Goal: Navigation & Orientation: Find specific page/section

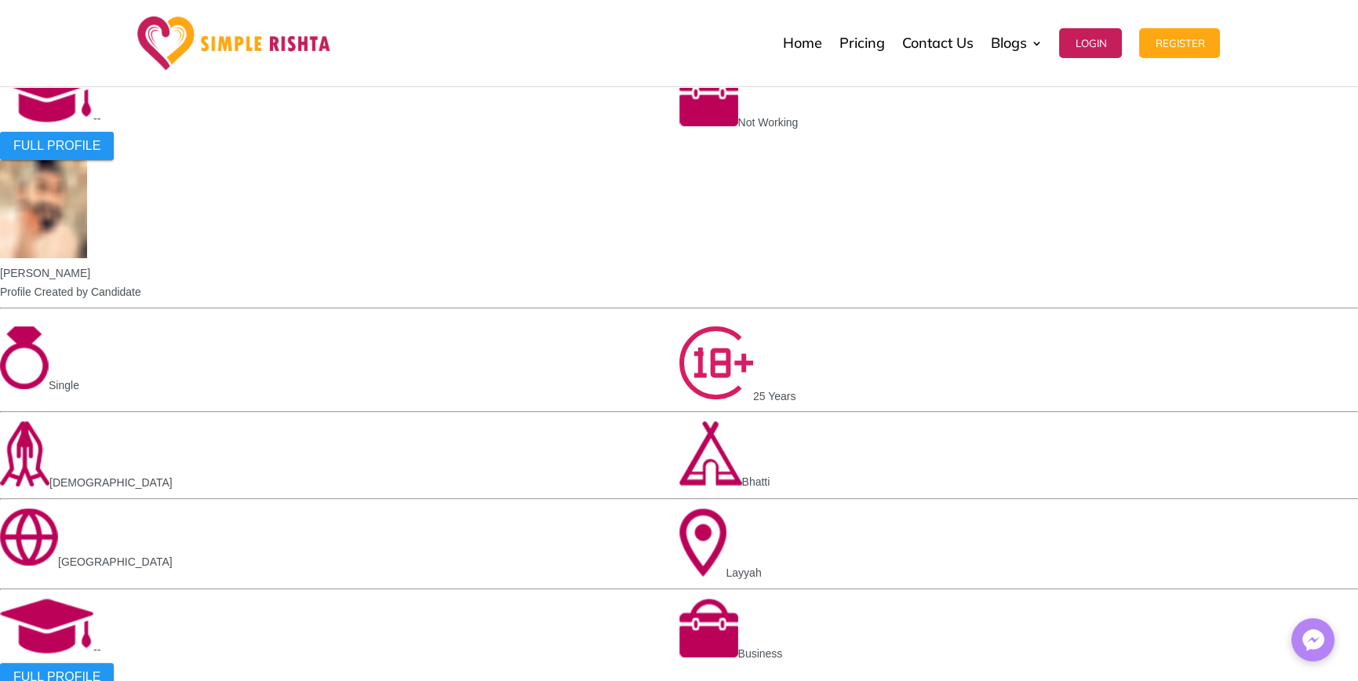
scroll to position [1412, 0]
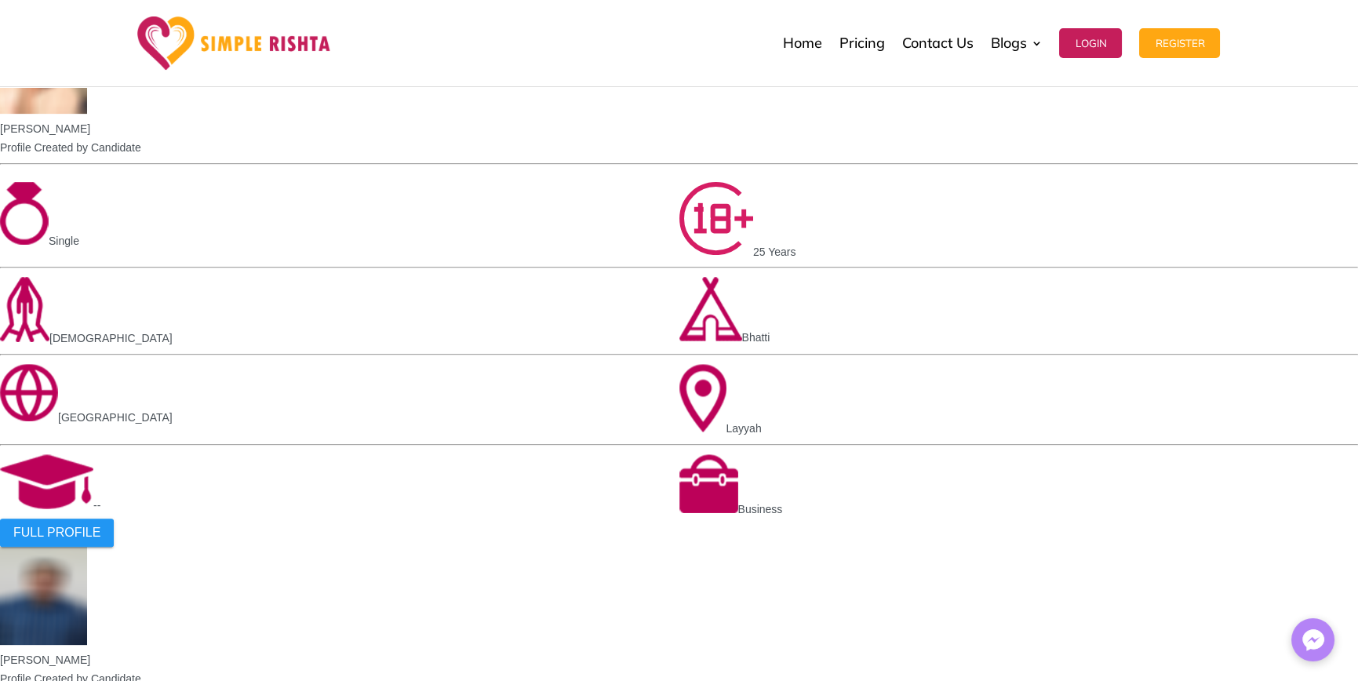
scroll to position [1725, 0]
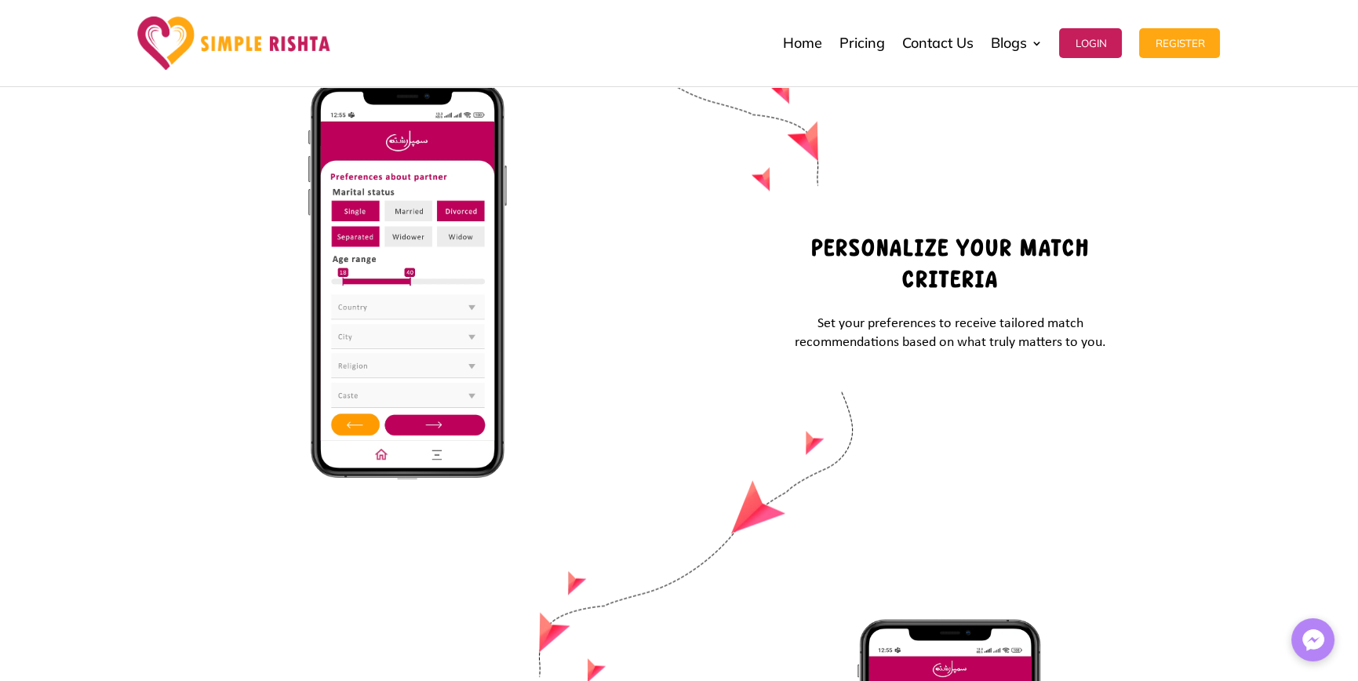
scroll to position [6462, 0]
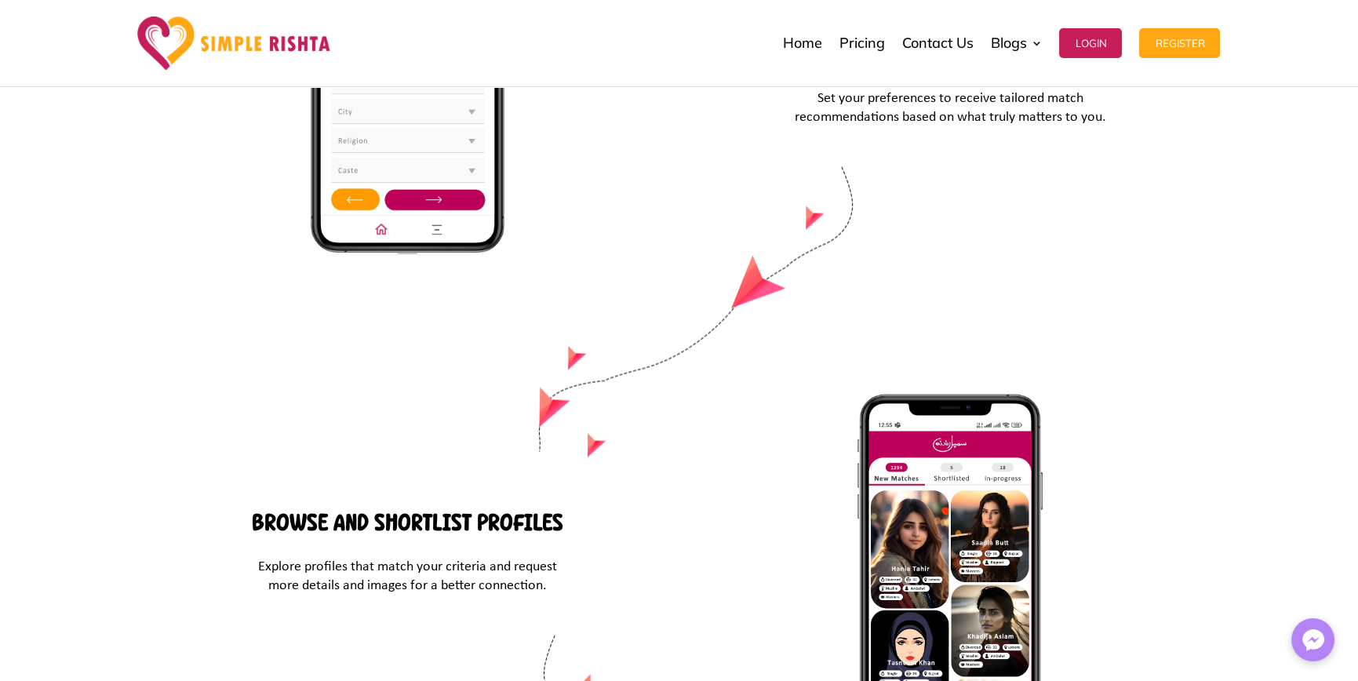
drag, startPoint x: 1223, startPoint y: 471, endPoint x: 778, endPoint y: 329, distance: 467.8
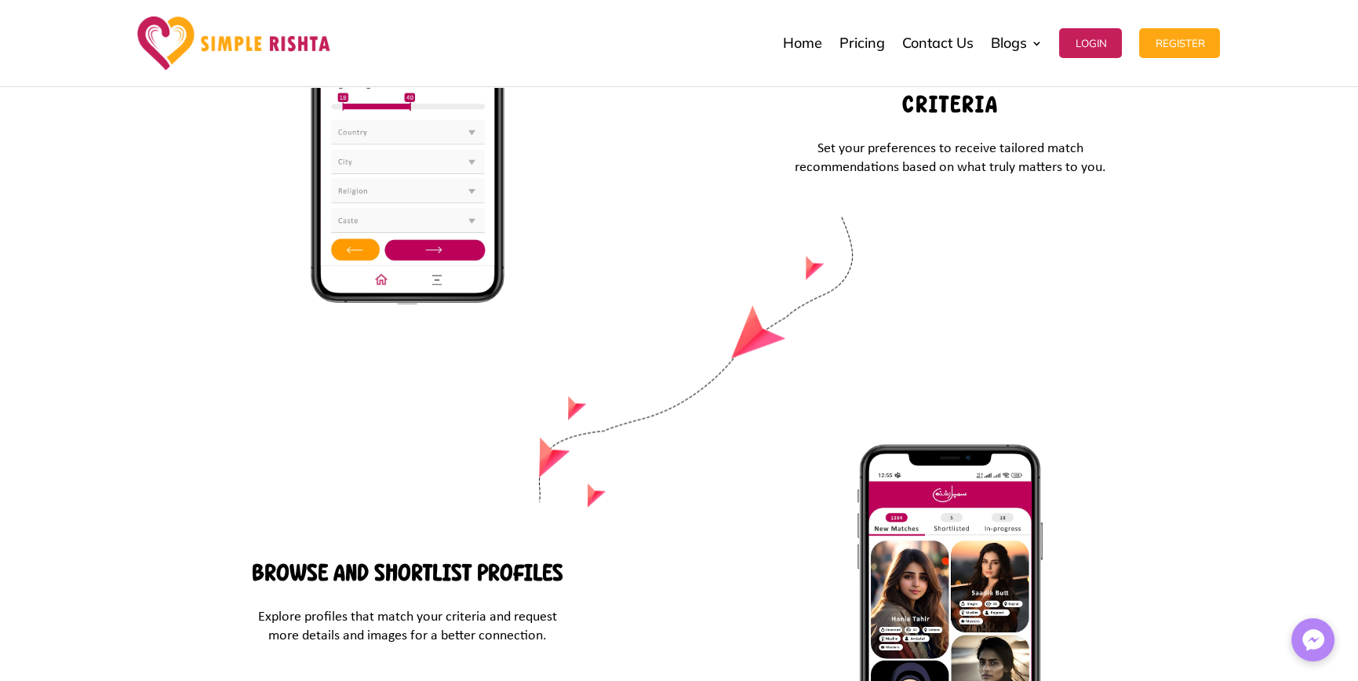
scroll to position [6384, 0]
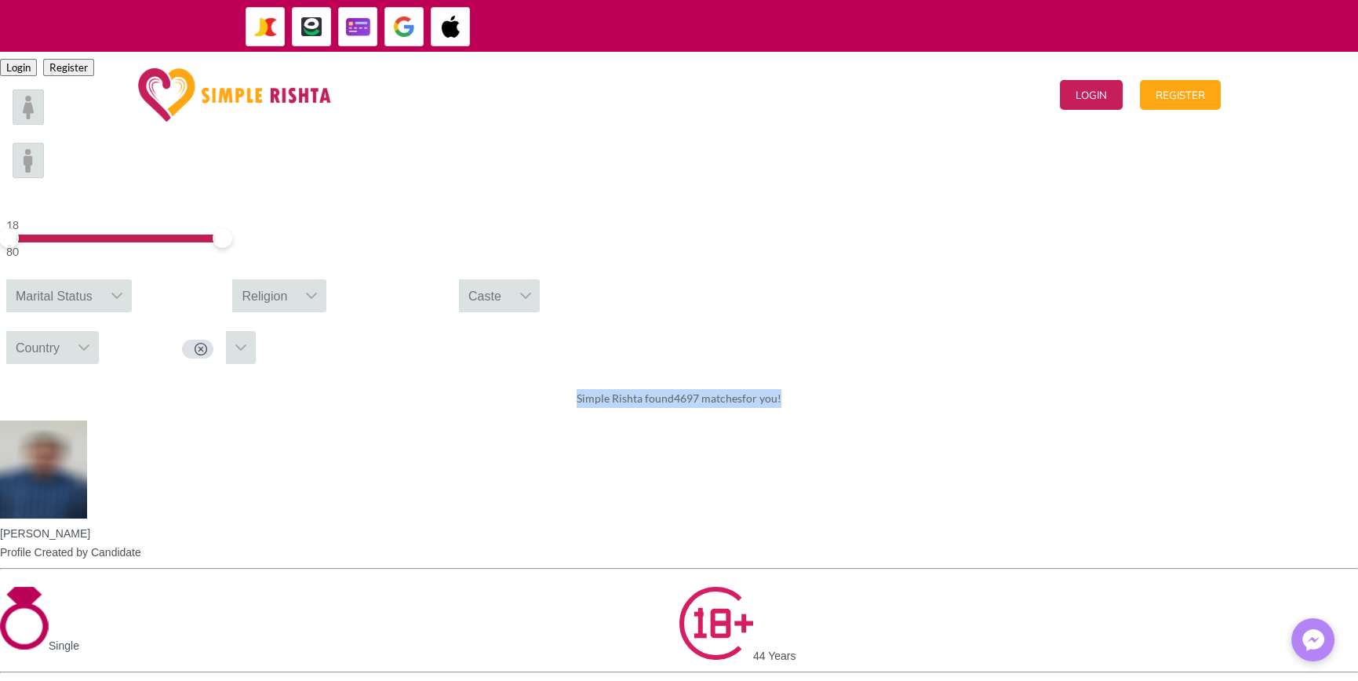
drag, startPoint x: 434, startPoint y: 500, endPoint x: 1035, endPoint y: 506, distance: 601.5
click at [1035, 420] on div "Simple Rishta found 4697 matches for you!" at bounding box center [679, 398] width 1358 height 44
click at [894, 420] on div "Simple Rishta found 4697 matches for you!" at bounding box center [679, 398] width 1358 height 44
click at [817, 420] on div "Simple Rishta found 4697 matches for you!" at bounding box center [679, 398] width 1358 height 44
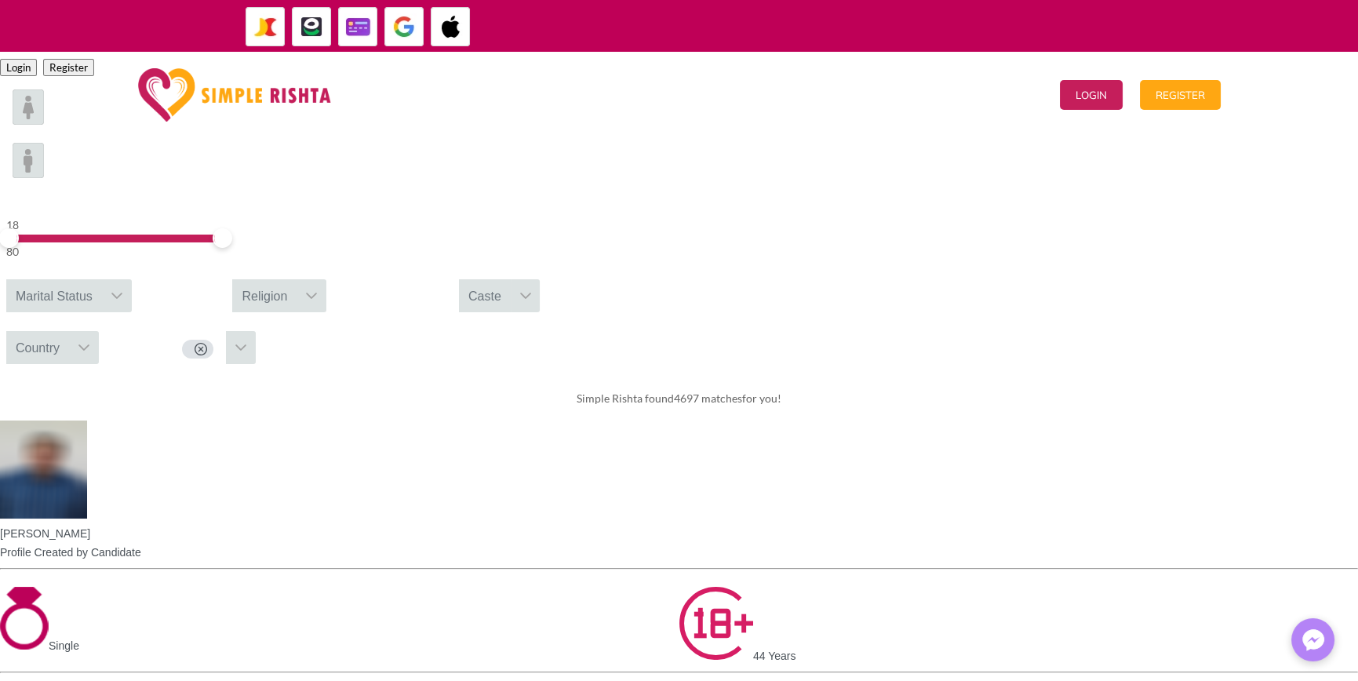
click at [940, 420] on div "Simple Rishta found 4697 matches for you!" at bounding box center [679, 398] width 1358 height 44
drag, startPoint x: 540, startPoint y: 13, endPoint x: 1198, endPoint y: 16, distance: 657.2
click at [1198, 16] on div "ایپ میں پیمنٹ صرف گوگل پے اور ایپل پے کے ذریعے ممکن ہے۔ جاز کیش ، ایزی پیسہ یا …" at bounding box center [679, 26] width 1082 height 52
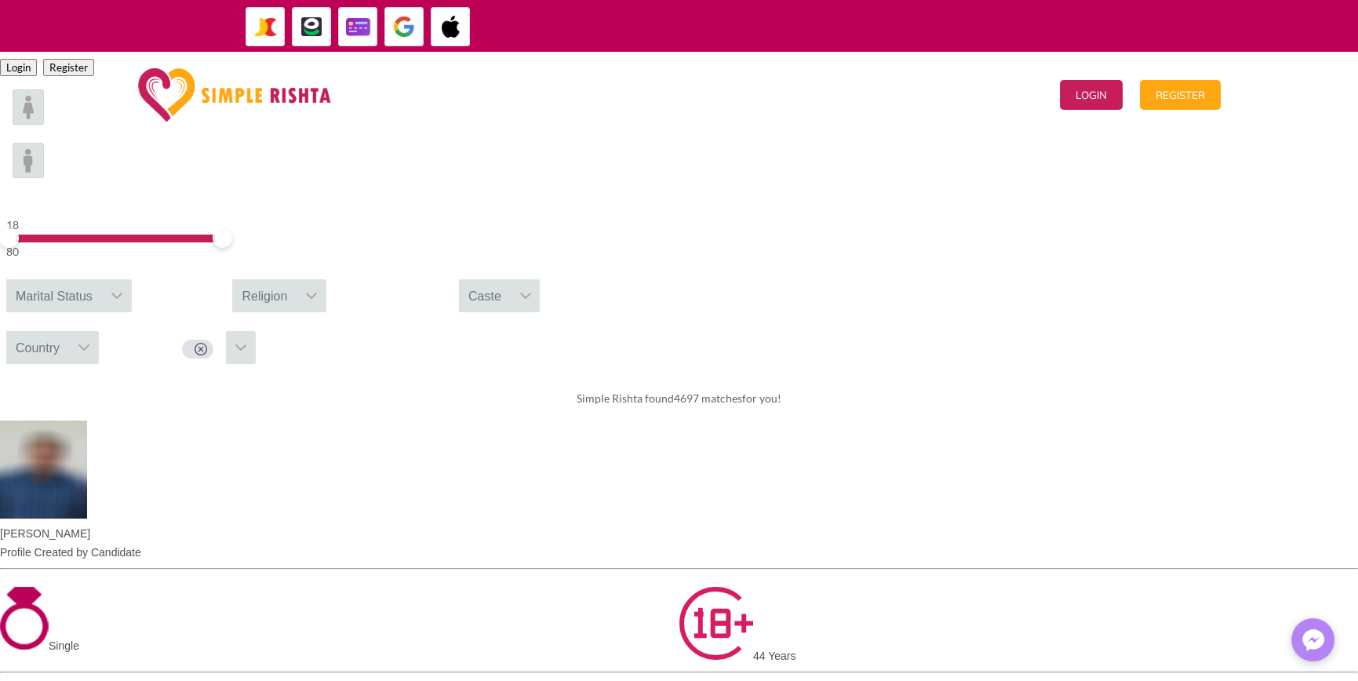
click at [1128, 77] on div "Login Register" at bounding box center [679, 64] width 1358 height 25
